Goal: Information Seeking & Learning: Learn about a topic

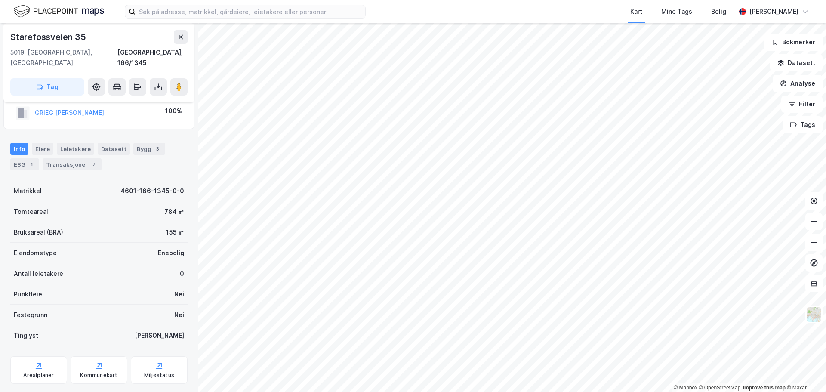
scroll to position [32, 0]
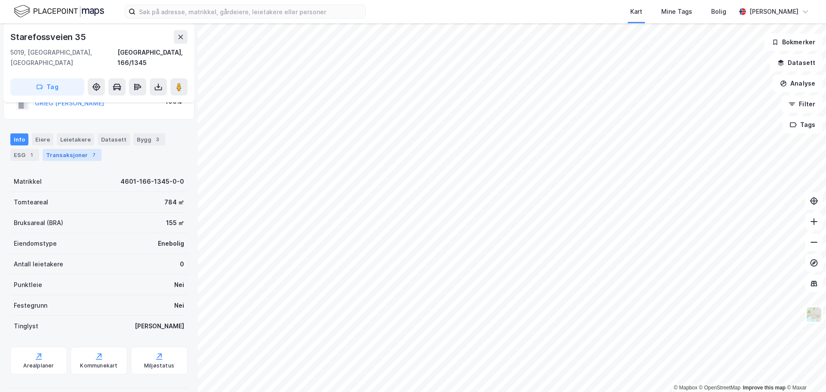
click at [71, 149] on div "Transaksjoner 7" at bounding box center [72, 155] width 59 height 12
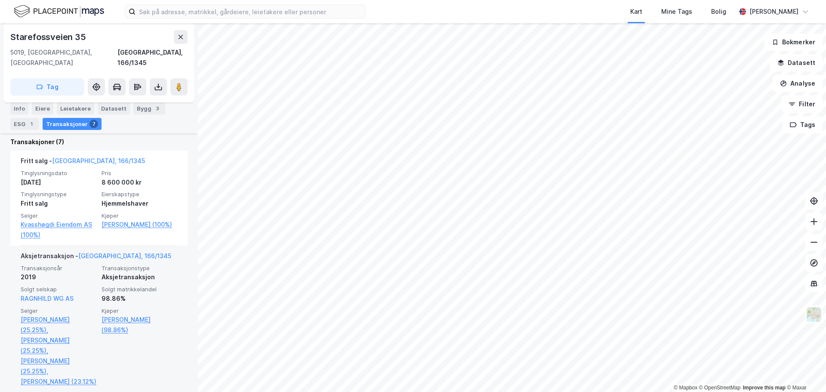
scroll to position [215, 0]
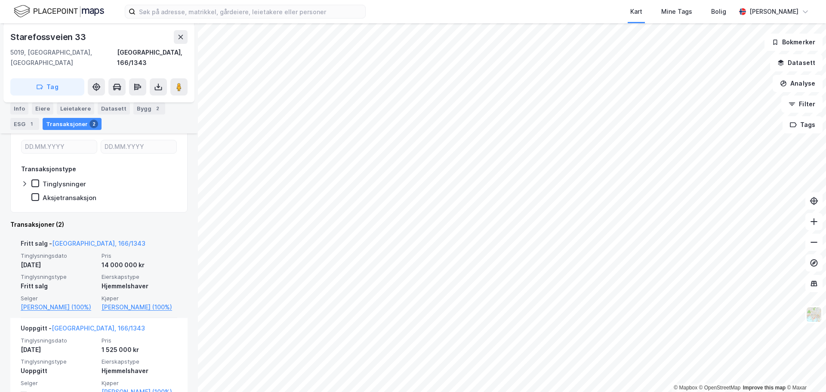
scroll to position [142, 0]
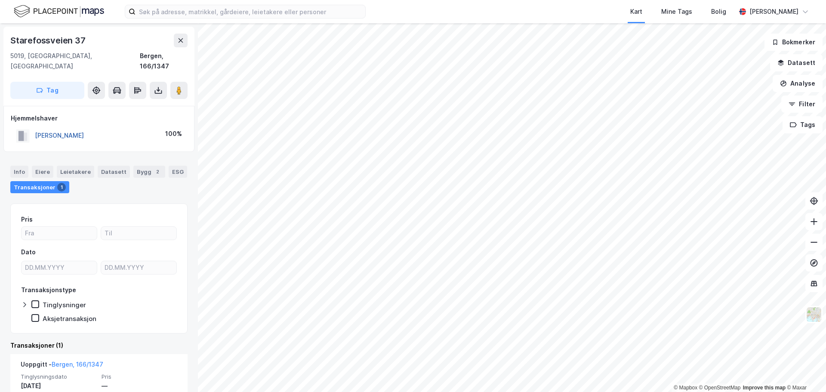
click at [0, 0] on button "[PERSON_NAME]" at bounding box center [0, 0] width 0 height 0
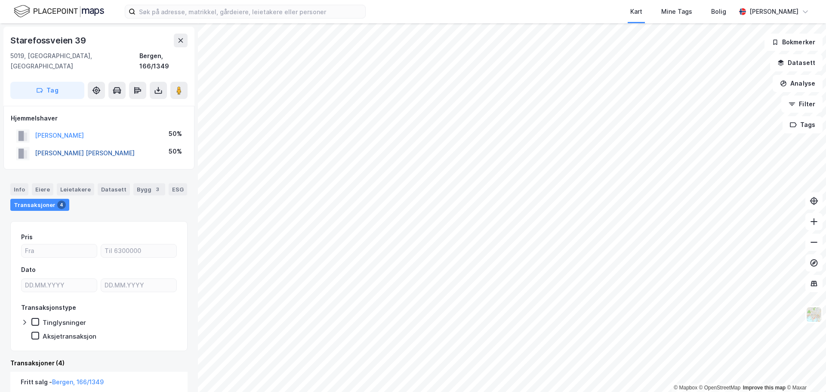
click at [0, 0] on button "[PERSON_NAME] [PERSON_NAME]" at bounding box center [0, 0] width 0 height 0
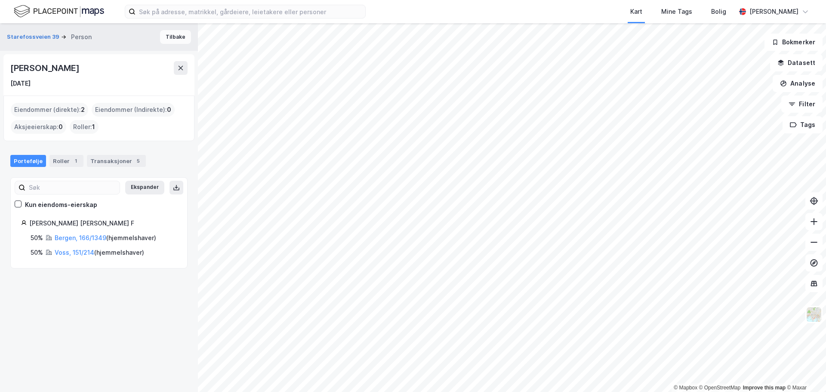
click at [172, 37] on button "Tilbake" at bounding box center [175, 37] width 31 height 14
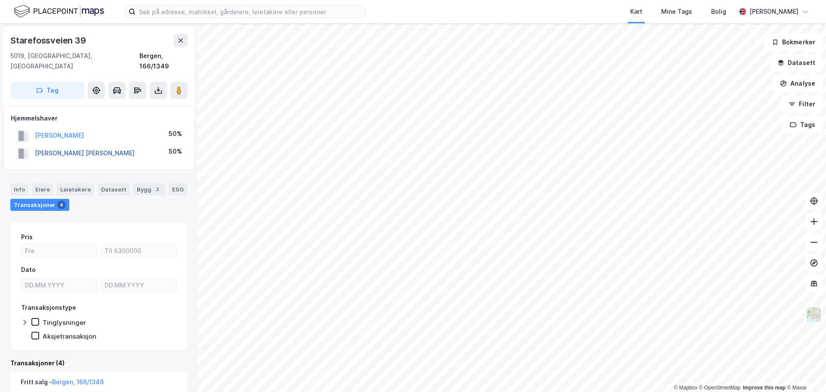
click at [0, 0] on button "[PERSON_NAME] [PERSON_NAME]" at bounding box center [0, 0] width 0 height 0
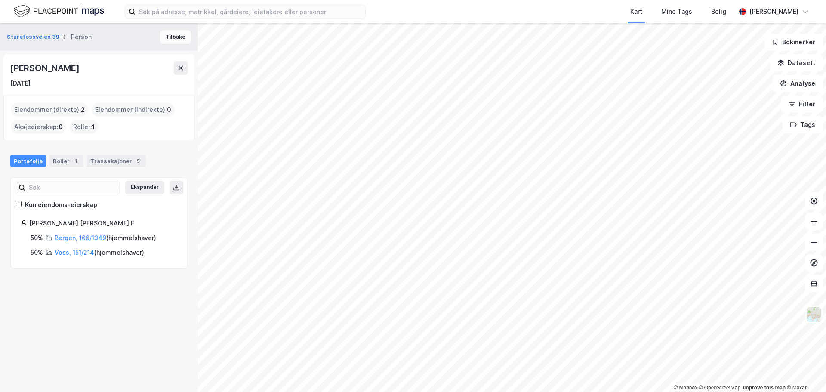
click at [173, 34] on button "Tilbake" at bounding box center [175, 37] width 31 height 14
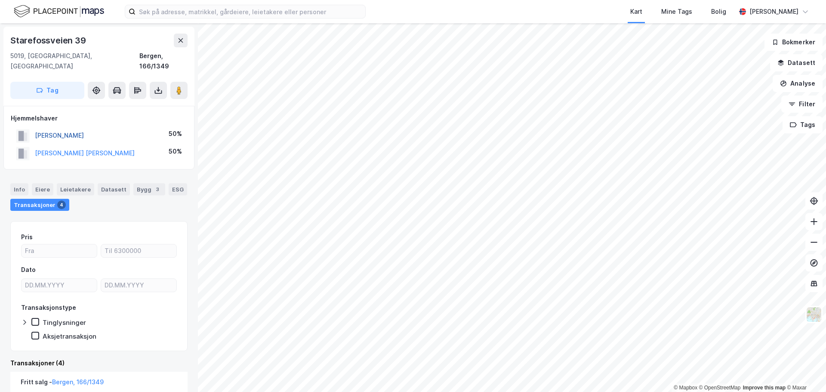
click at [0, 0] on button "[PERSON_NAME]" at bounding box center [0, 0] width 0 height 0
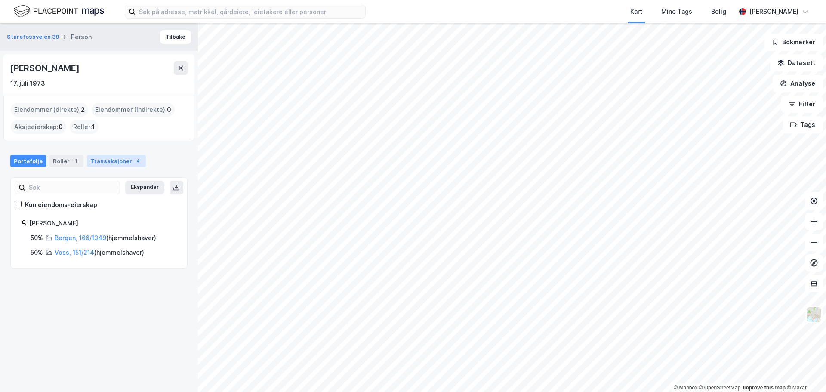
click at [94, 164] on div "Transaksjoner 4" at bounding box center [116, 161] width 59 height 12
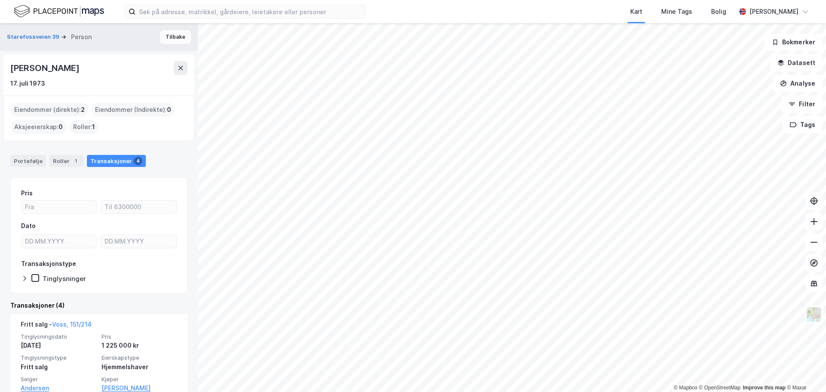
click at [173, 40] on button "Tilbake" at bounding box center [175, 37] width 31 height 14
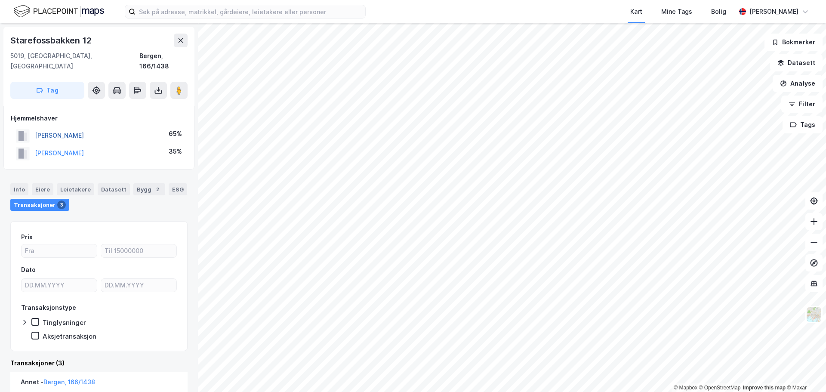
click at [0, 0] on button "[PERSON_NAME]" at bounding box center [0, 0] width 0 height 0
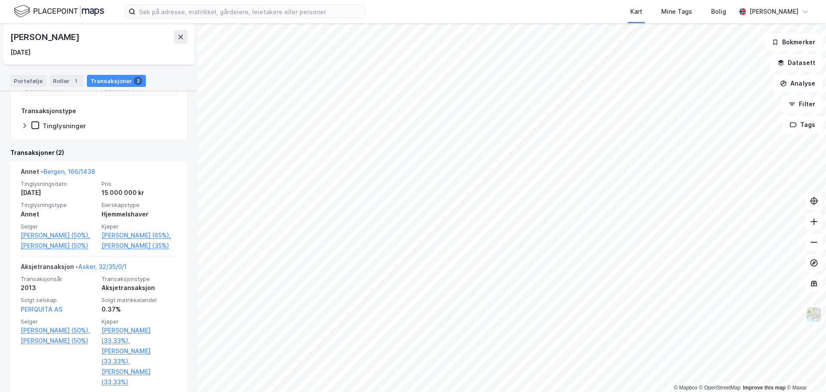
scroll to position [172, 0]
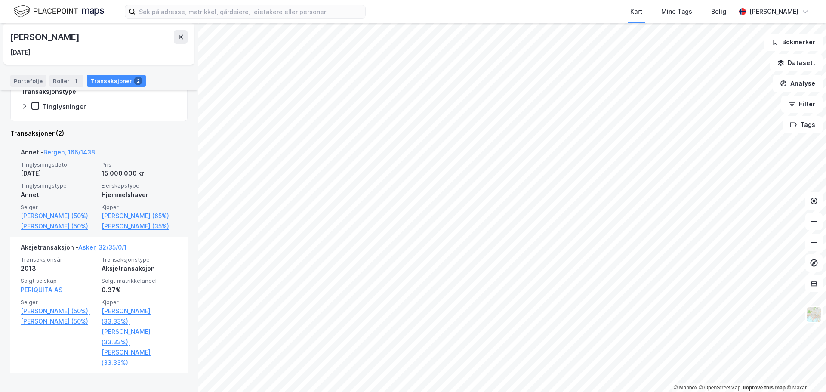
drag, startPoint x: 59, startPoint y: 174, endPoint x: 19, endPoint y: 174, distance: 39.2
click at [19, 174] on div "Annet - [GEOGRAPHIC_DATA], 166/1438 Tinglysningsdato [DATE] Pris 15 000 000 kr …" at bounding box center [98, 189] width 177 height 95
drag, startPoint x: 129, startPoint y: 173, endPoint x: 95, endPoint y: 173, distance: 34.0
click at [95, 173] on div "Tinglysningsdato [DATE] Pris 15 000 000 kr Tinglysningstype Annet Eierskapstype…" at bounding box center [99, 196] width 157 height 71
click at [94, 176] on div "Tinglysningsdato [DATE] Pris 15 000 000 kr Tinglysningstype Annet Eierskapstype…" at bounding box center [99, 196] width 157 height 71
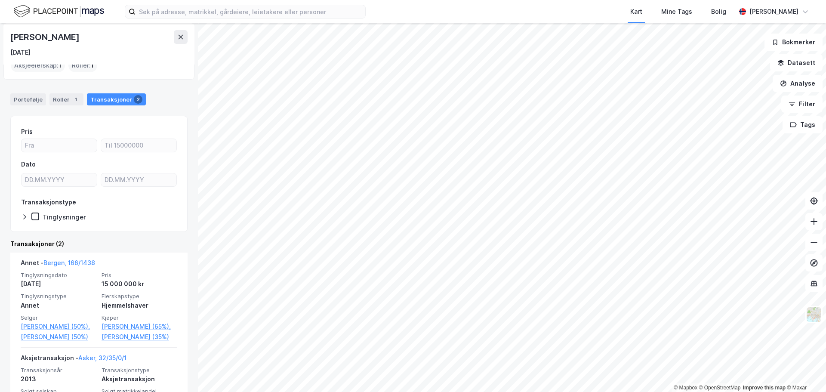
scroll to position [0, 0]
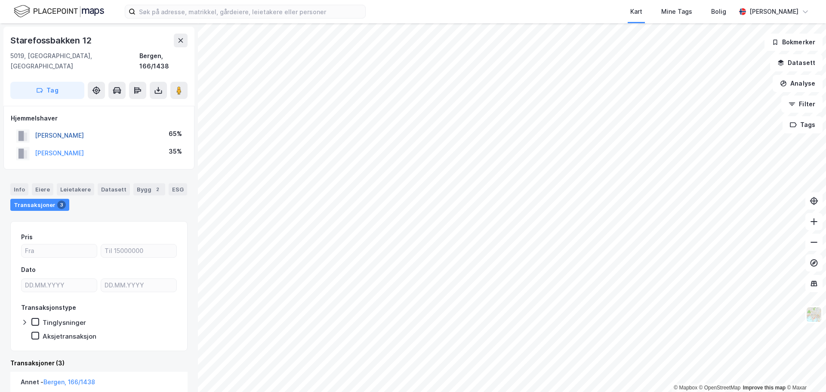
click at [0, 0] on button "[PERSON_NAME]" at bounding box center [0, 0] width 0 height 0
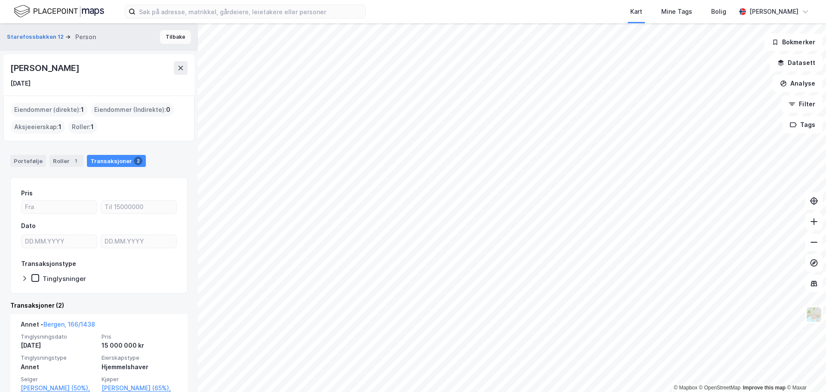
click at [167, 38] on button "Tilbake" at bounding box center [175, 37] width 31 height 14
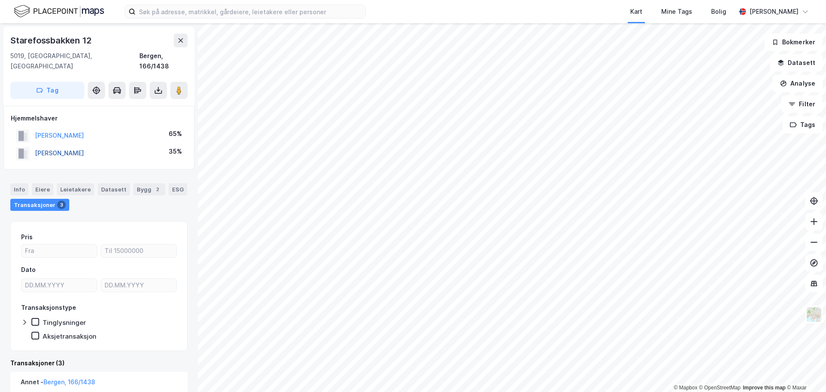
click at [0, 0] on button "[PERSON_NAME]" at bounding box center [0, 0] width 0 height 0
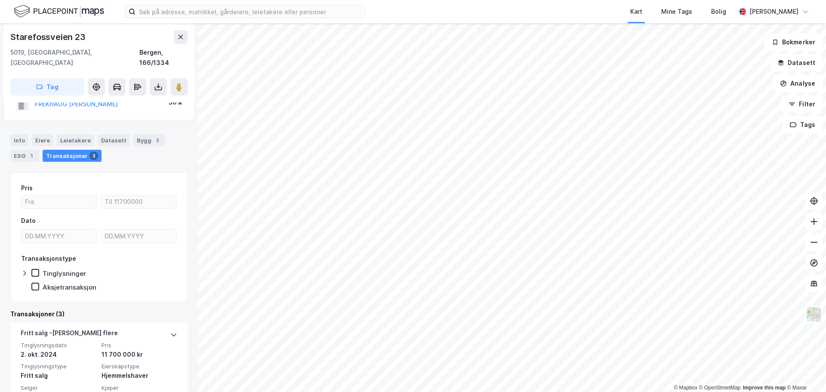
scroll to position [86, 0]
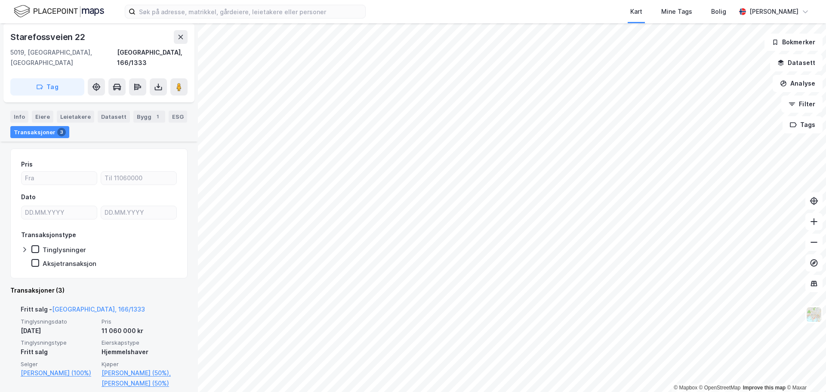
scroll to position [86, 0]
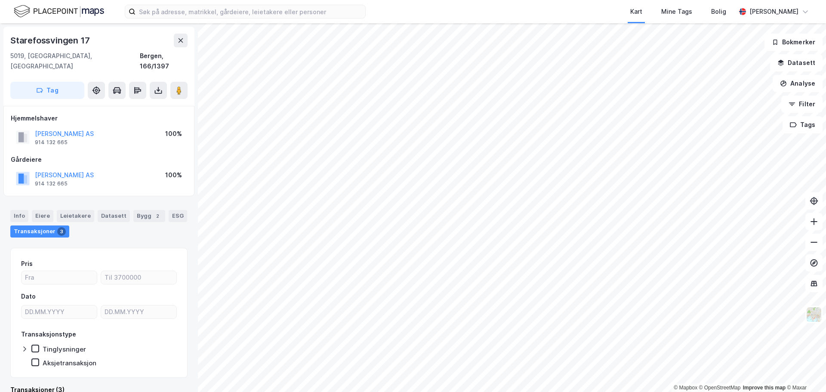
scroll to position [6, 0]
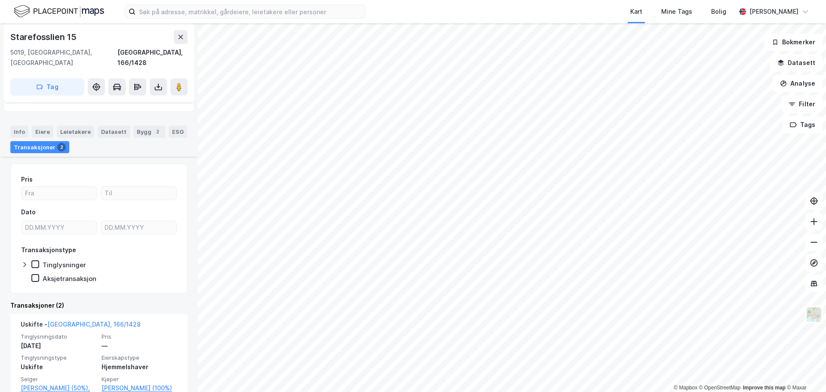
scroll to position [86, 0]
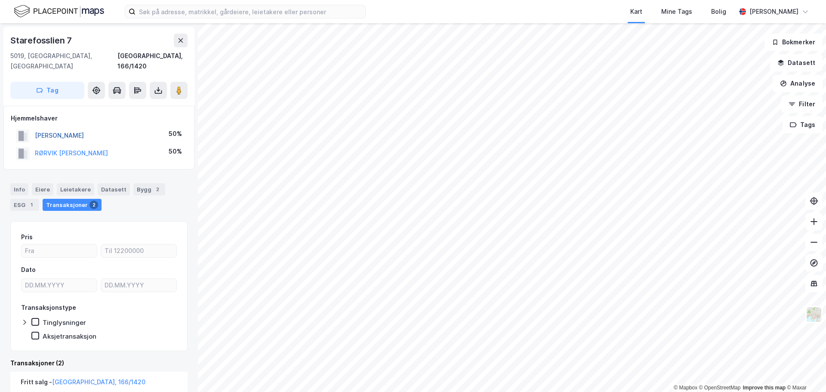
click at [0, 0] on button "[PERSON_NAME]" at bounding box center [0, 0] width 0 height 0
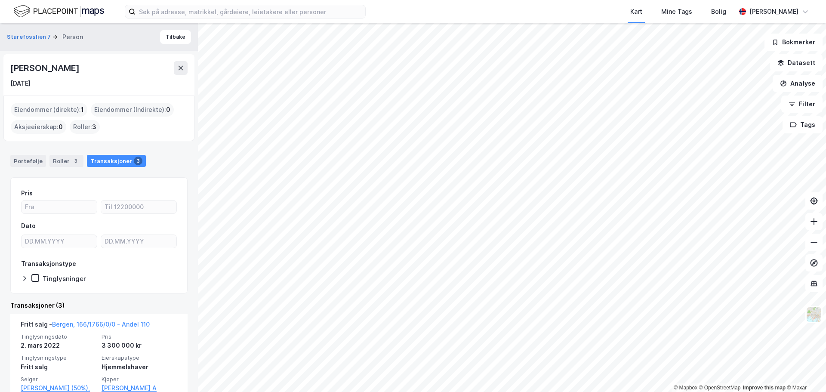
click at [85, 127] on div "Roller : 3" at bounding box center [85, 127] width 30 height 14
click at [64, 158] on div "Roller 3" at bounding box center [66, 161] width 34 height 12
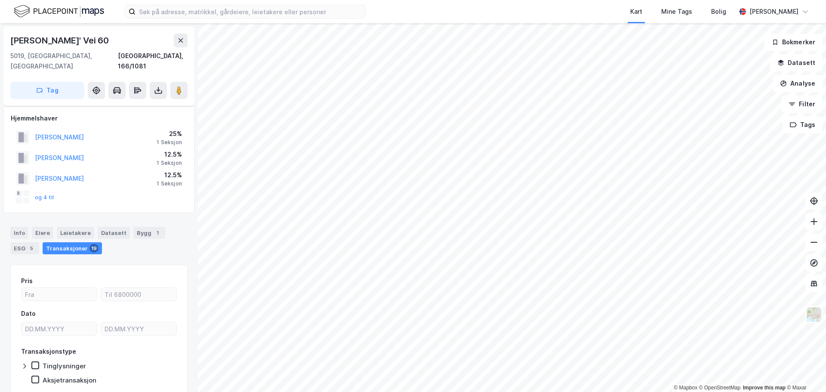
scroll to position [24, 0]
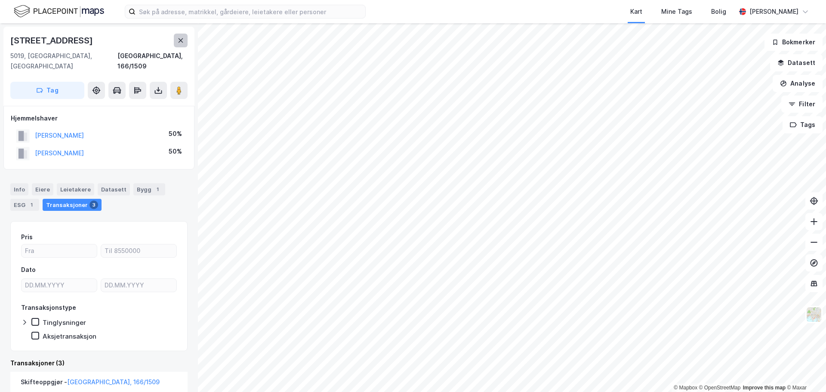
click at [176, 40] on button at bounding box center [181, 41] width 14 height 14
